Goal: Find specific page/section: Find specific page/section

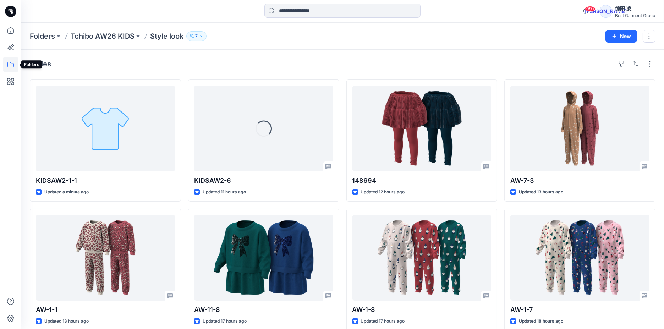
click at [9, 66] on icon at bounding box center [11, 65] width 16 height 16
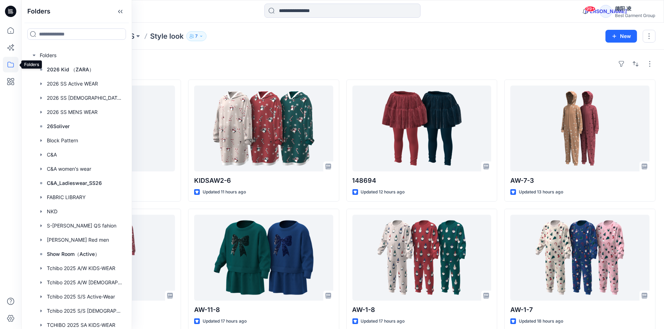
click at [11, 68] on icon at bounding box center [11, 65] width 16 height 16
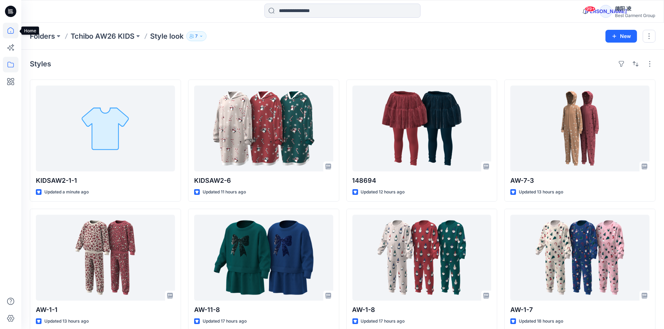
click at [12, 26] on icon at bounding box center [11, 31] width 16 height 16
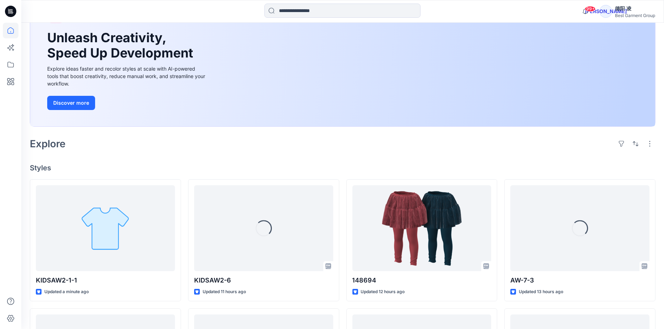
scroll to position [79, 0]
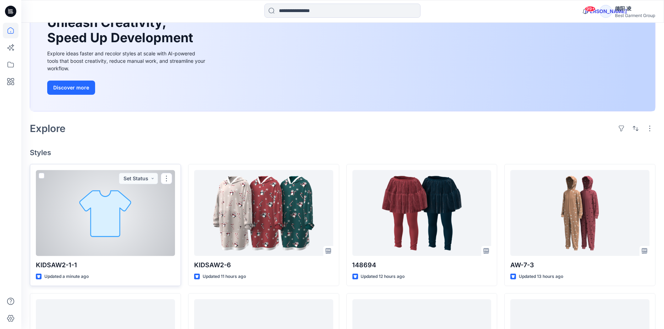
click at [133, 229] on div at bounding box center [105, 213] width 139 height 86
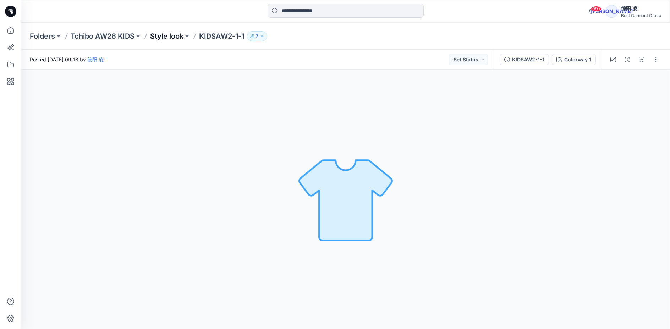
click at [162, 35] on p "Style look" at bounding box center [166, 36] width 33 height 10
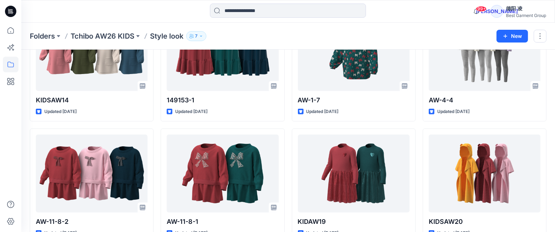
scroll to position [534, 0]
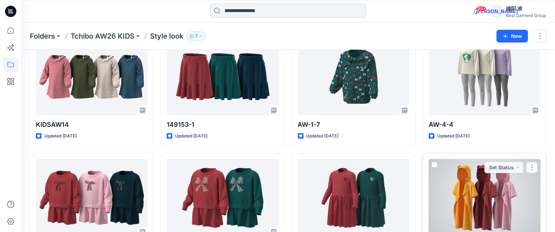
click at [481, 181] on div at bounding box center [485, 198] width 112 height 78
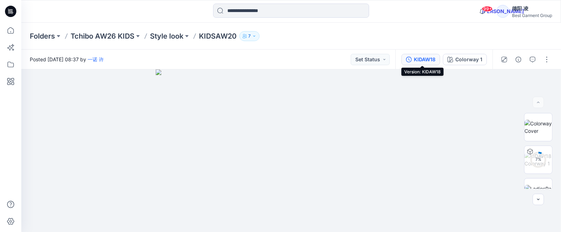
click at [426, 60] on div "KIDAW18" at bounding box center [425, 60] width 22 height 8
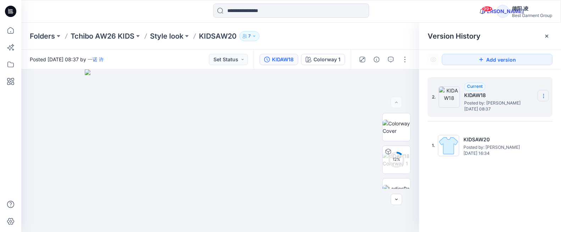
click at [547, 94] on section at bounding box center [543, 95] width 11 height 11
click at [512, 214] on div "2. Current KIDAW18 Posted by: 一诺 许 [DATE] 08:37 1. KIDSAW20 Posted by: 一诺 许 [DA…" at bounding box center [491, 156] width 142 height 173
click at [541, 97] on icon at bounding box center [544, 96] width 6 height 6
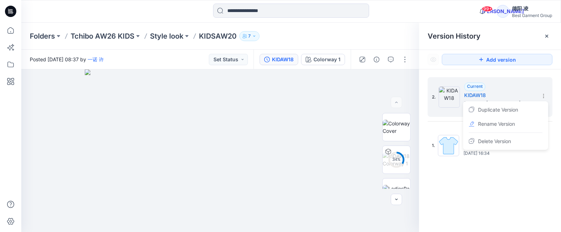
click at [508, 183] on div "2. Current KIDAW18 Posted by: 一诺 许 [DATE] 08:37 Duplicate Version Rename Versio…" at bounding box center [491, 156] width 142 height 173
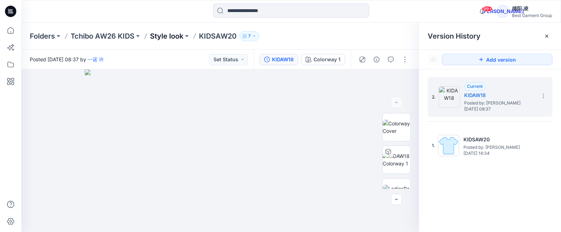
click at [173, 37] on p "Style look" at bounding box center [166, 36] width 33 height 10
